Goal: Use online tool/utility: Use online tool/utility

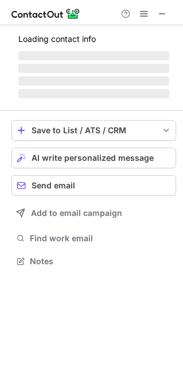
scroll to position [278, 182]
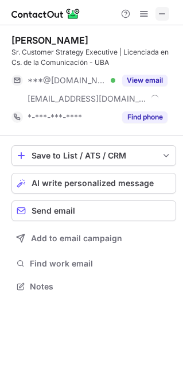
click at [168, 12] on button at bounding box center [163, 14] width 14 height 14
